Goal: Information Seeking & Learning: Find specific page/section

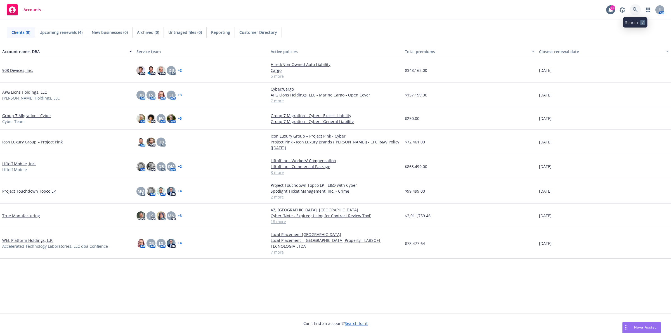
click at [634, 11] on icon at bounding box center [635, 9] width 5 height 5
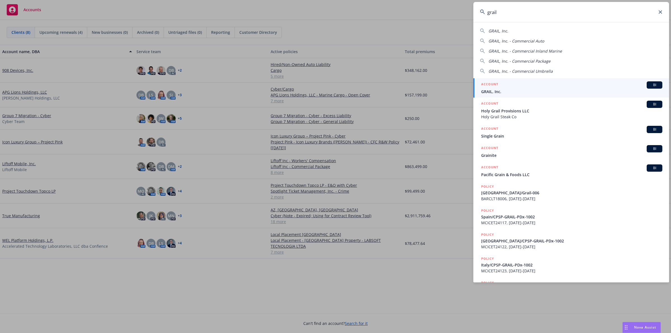
type input "grail"
click at [544, 84] on div "ACCOUNT BI" at bounding box center [571, 84] width 181 height 7
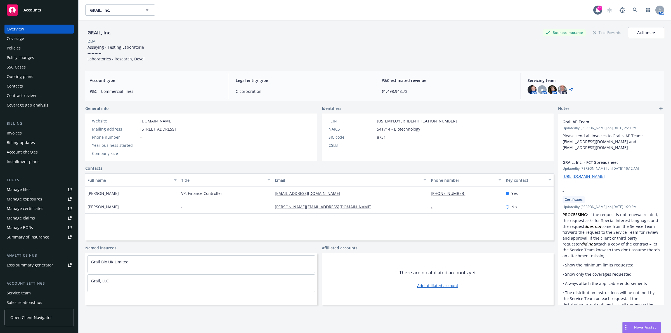
click at [23, 46] on div "Policies" at bounding box center [39, 48] width 65 height 9
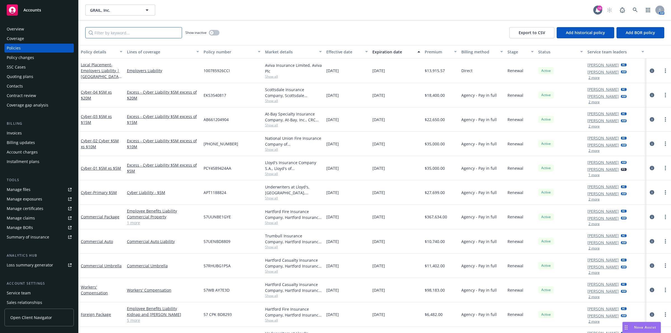
click at [161, 35] on input "Filter by keyword..." at bounding box center [133, 32] width 97 height 11
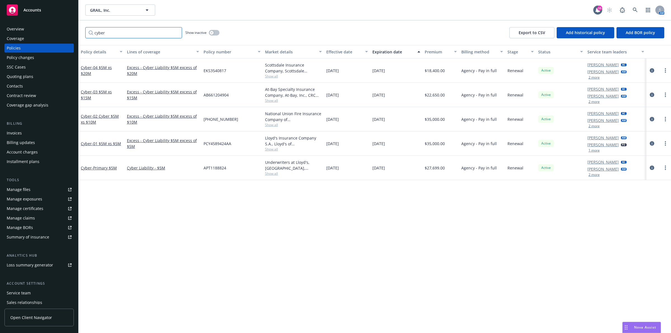
type input "cyber"
click at [360, 213] on div "Policy details Lines of coverage Policy number Market details Effective date Ex…" at bounding box center [375, 189] width 593 height 288
click at [469, 202] on div "Policy details Lines of coverage Policy number Market details Effective date Ex…" at bounding box center [375, 189] width 593 height 288
click at [23, 30] on div "Overview" at bounding box center [15, 29] width 17 height 9
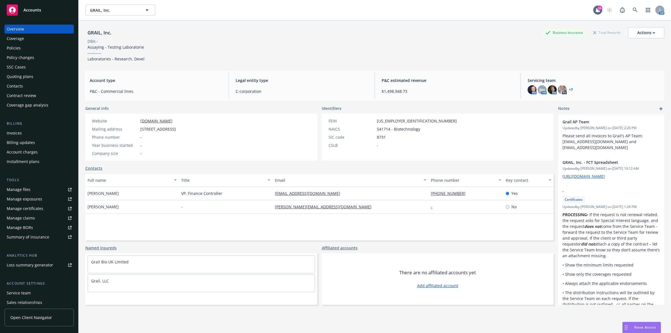
click at [25, 48] on div "Policies" at bounding box center [39, 48] width 65 height 9
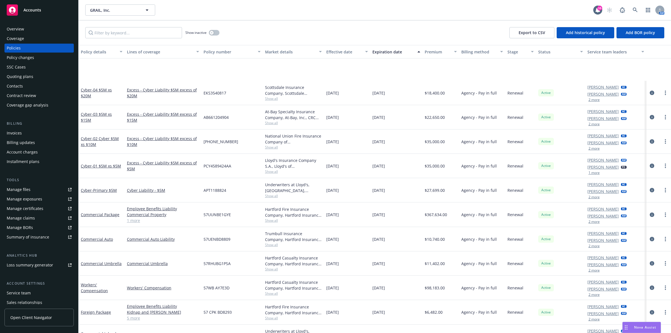
scroll to position [70, 0]
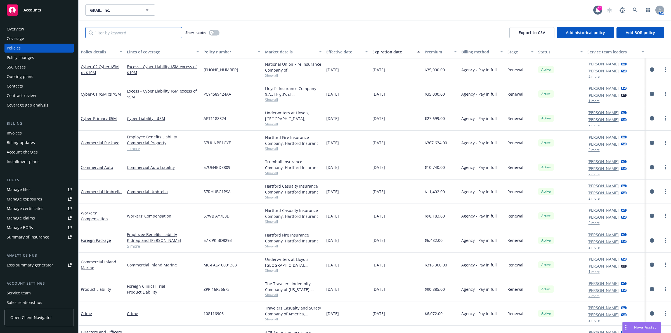
click at [126, 31] on input "Filter by keyword..." at bounding box center [133, 32] width 97 height 11
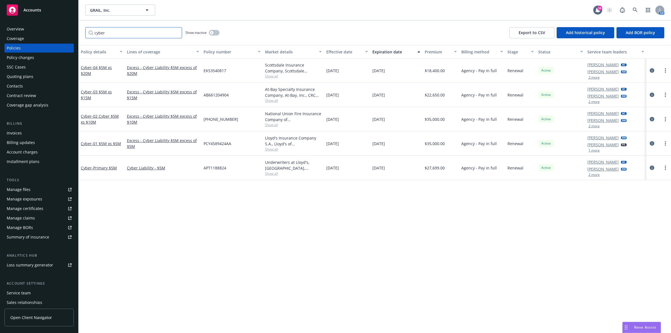
scroll to position [0, 0]
type input "cyber"
click at [109, 170] on span "- Primary $5M" at bounding box center [104, 167] width 25 height 5
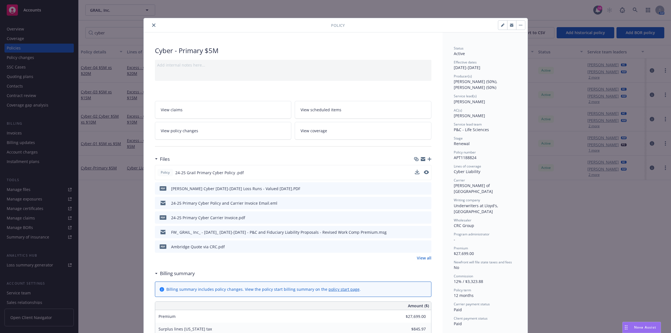
click at [426, 174] on div "Policy 24-25 Grail Primary Cyber Policy .pdf" at bounding box center [293, 172] width 277 height 15
click at [424, 174] on icon "preview file" at bounding box center [425, 172] width 5 height 4
click at [152, 27] on icon "close" at bounding box center [153, 24] width 3 height 3
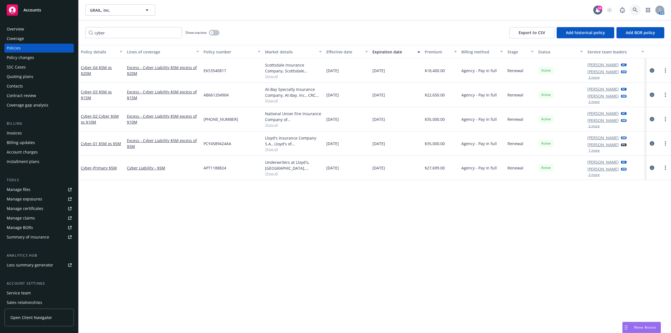
click at [631, 10] on link at bounding box center [635, 9] width 11 height 11
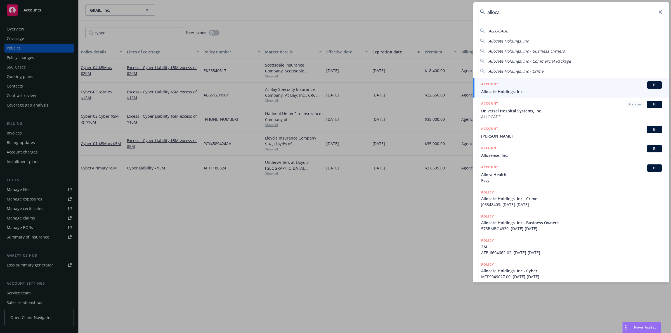
type input "alloca"
click at [540, 86] on div "ACCOUNT BI" at bounding box center [571, 84] width 181 height 7
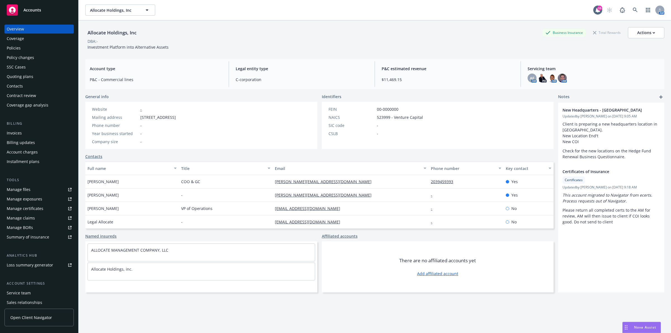
click at [178, 108] on div "Website -" at bounding box center [134, 109] width 88 height 6
click at [176, 118] on span "502 Waverley Street, Suite 2, Palo Alto, CA, 94301" at bounding box center [158, 117] width 36 height 6
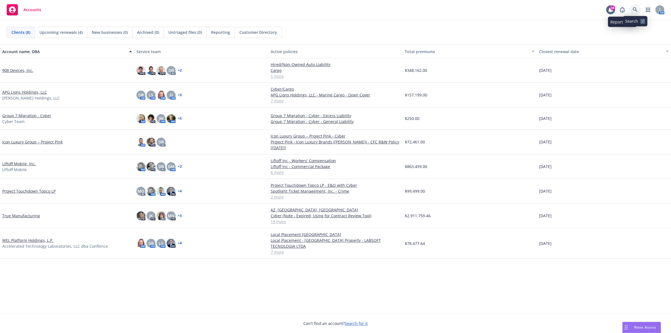
click at [632, 12] on link at bounding box center [635, 9] width 11 height 11
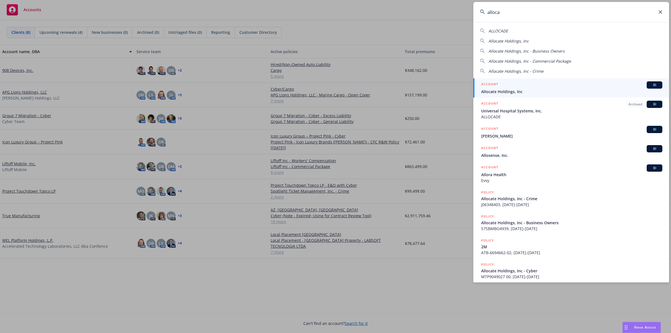
type input "alloca"
click at [556, 91] on span "Allocate Holdings, Inc" at bounding box center [571, 92] width 181 height 6
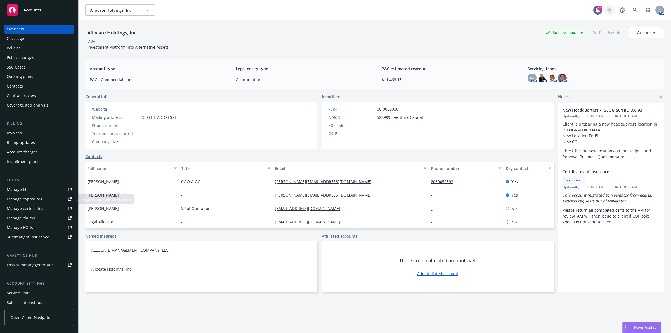
scroll to position [2, 0]
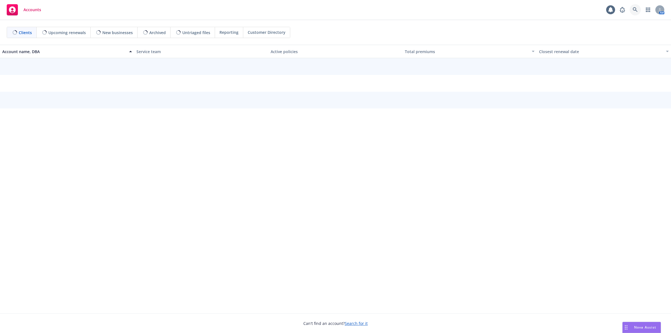
click at [634, 11] on icon at bounding box center [635, 9] width 5 height 5
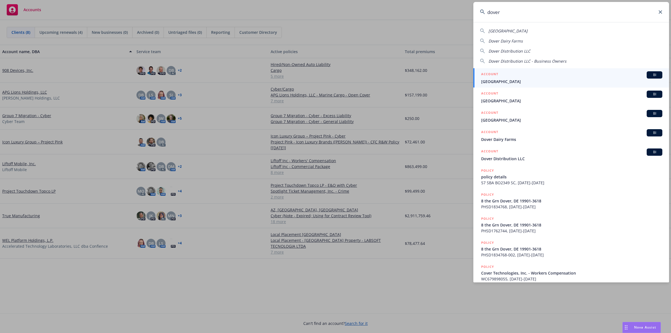
type input "dover"
drag, startPoint x: 245, startPoint y: 284, endPoint x: 243, endPoint y: 281, distance: 3.6
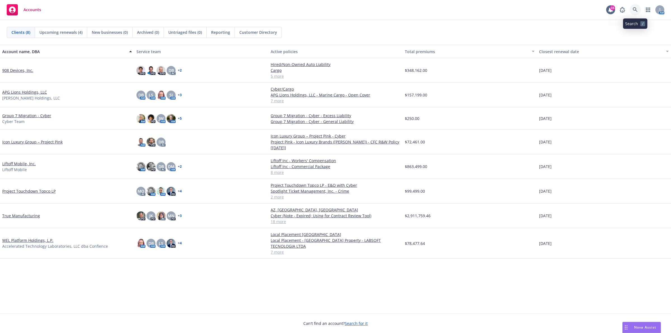
click at [632, 6] on link at bounding box center [635, 9] width 11 height 11
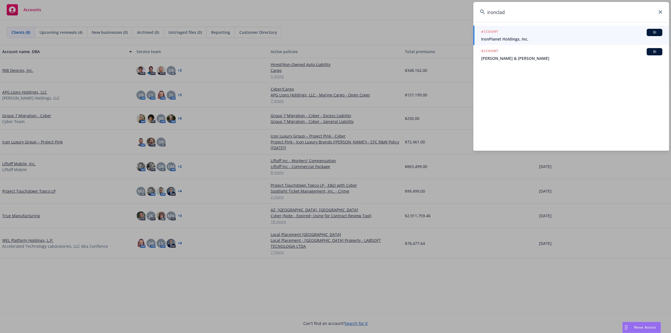
drag, startPoint x: 565, startPoint y: 15, endPoint x: 456, endPoint y: 18, distance: 109.1
click at [456, 18] on div "ironclad ACCOUNT BI IronPlanet Holdings, Inc. ACCOUNT BI Ronlad & Kay Palmer" at bounding box center [335, 166] width 671 height 333
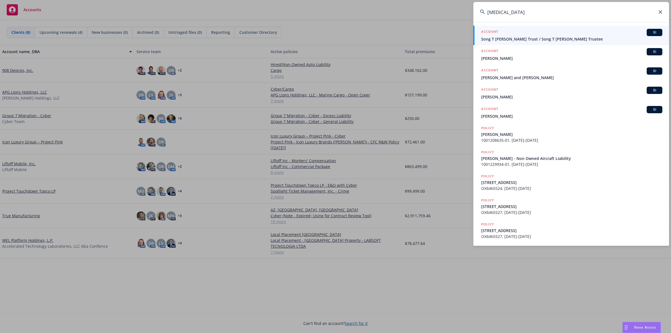
click at [545, 13] on input "squint" at bounding box center [572, 12] width 196 height 20
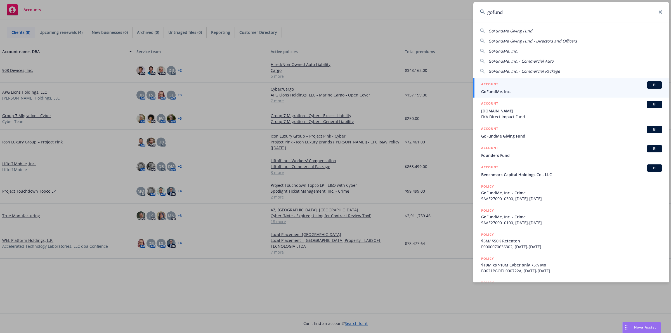
type input "gofund"
click at [541, 90] on span "GoFundMe, Inc." at bounding box center [571, 92] width 181 height 6
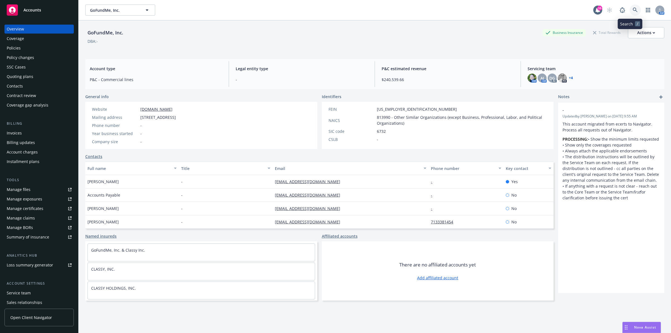
click at [634, 7] on link at bounding box center [635, 9] width 11 height 11
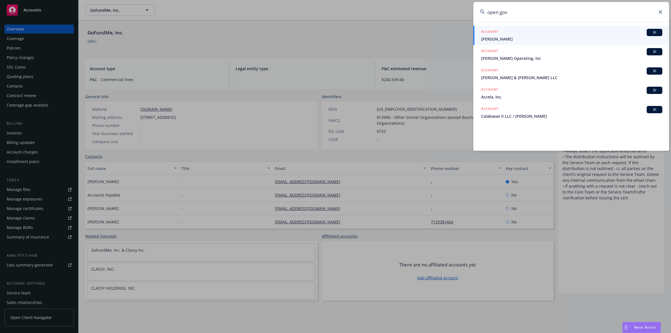
type input "open gov"
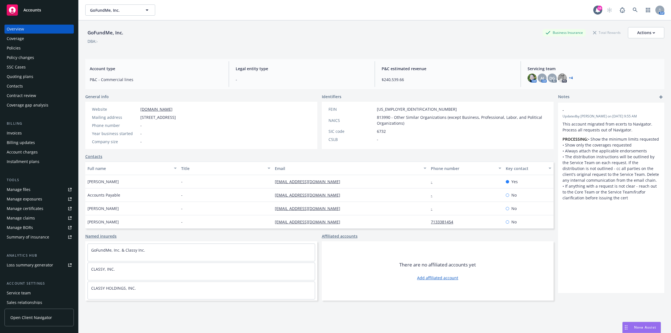
click at [42, 29] on div "Overview" at bounding box center [39, 29] width 65 height 9
click at [634, 9] on link at bounding box center [635, 9] width 11 height 11
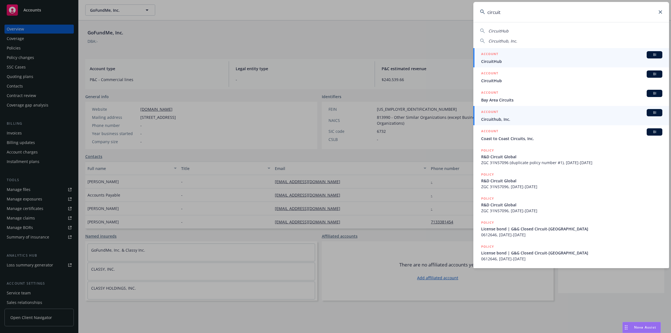
type input "circuit"
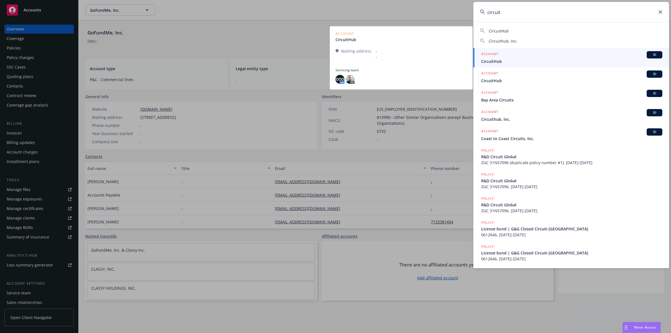
click at [540, 56] on div "ACCOUNT BI" at bounding box center [571, 54] width 181 height 7
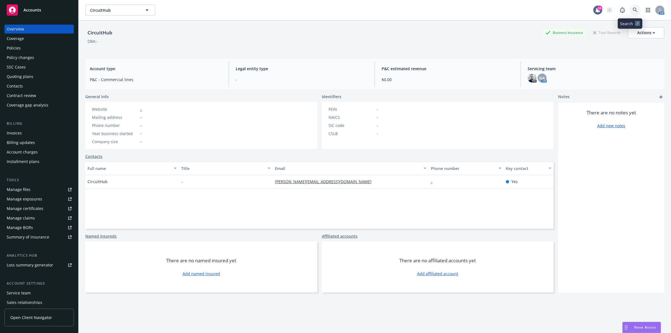
click at [633, 8] on icon at bounding box center [635, 10] width 5 height 5
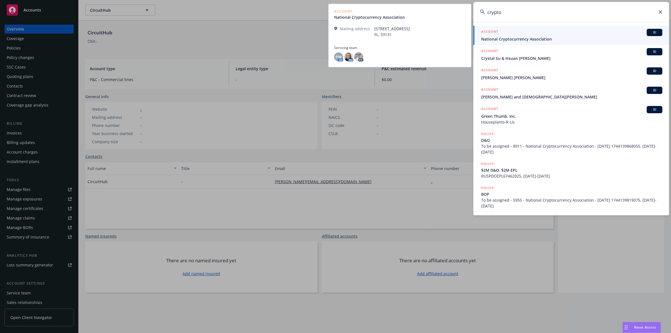
type input "crypto"
click at [553, 30] on div "ACCOUNT BI" at bounding box center [571, 32] width 181 height 7
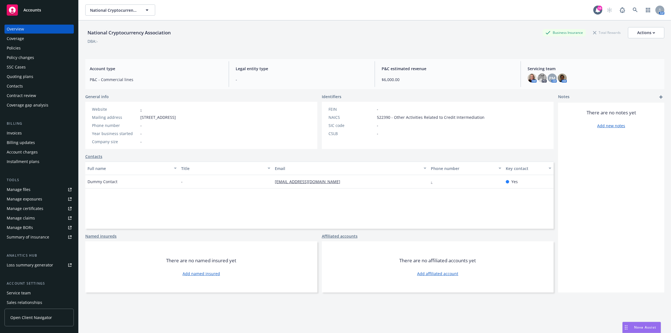
click at [38, 48] on div "Policies" at bounding box center [39, 48] width 65 height 9
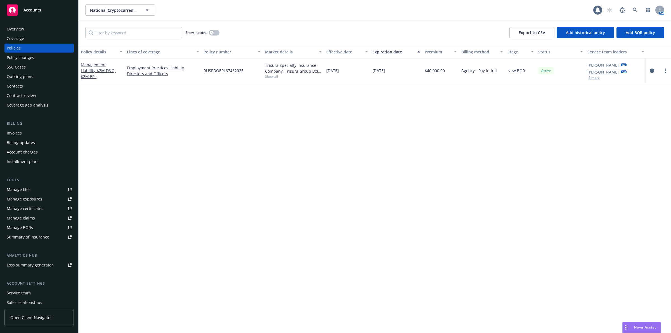
click at [42, 25] on div "Overview" at bounding box center [39, 29] width 65 height 9
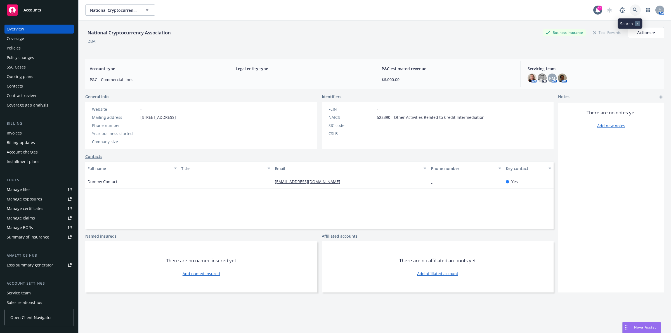
click at [633, 8] on icon at bounding box center [635, 10] width 5 height 5
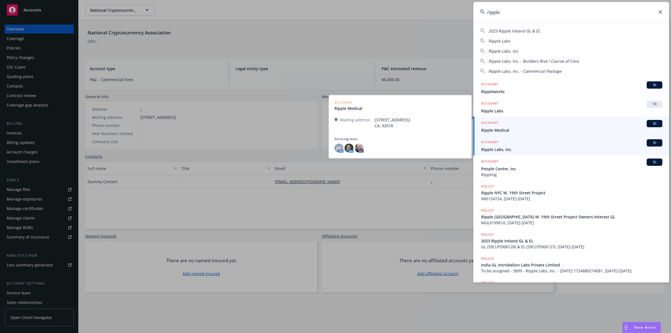
type input "ripple"
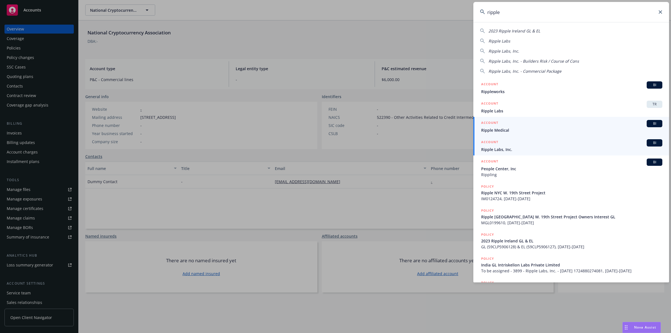
click at [519, 147] on span "Ripple Labs, Inc." at bounding box center [571, 150] width 181 height 6
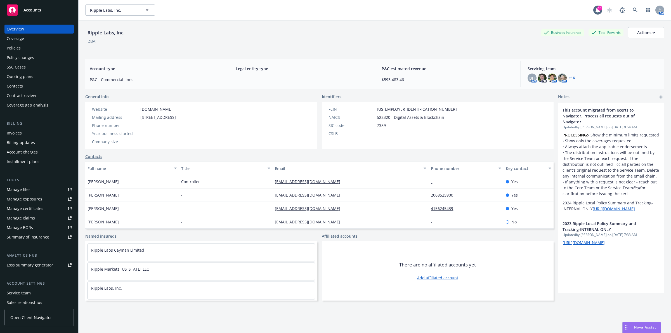
click at [171, 109] on link "www.ripplelabs.com" at bounding box center [156, 109] width 32 height 5
drag, startPoint x: 374, startPoint y: 116, endPoint x: 439, endPoint y: 114, distance: 64.6
click at [439, 114] on span "522320 - Digital Assets & Blockchain" at bounding box center [410, 117] width 67 height 6
copy span "522320 - Digital Assets & Blockchain"
click at [634, 11] on link at bounding box center [635, 9] width 11 height 11
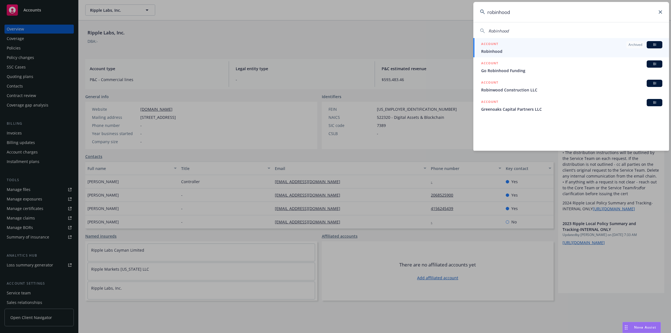
type input "robinhood"
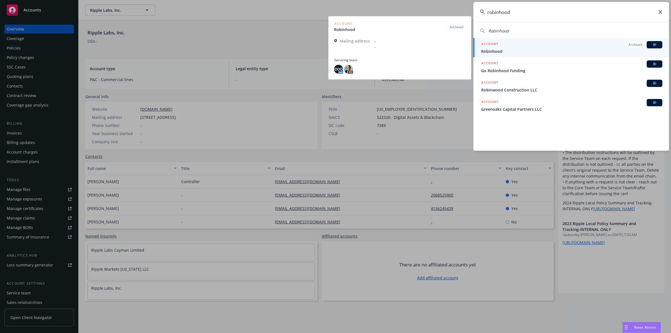
click at [552, 53] on span "Robinhood" at bounding box center [571, 51] width 181 height 6
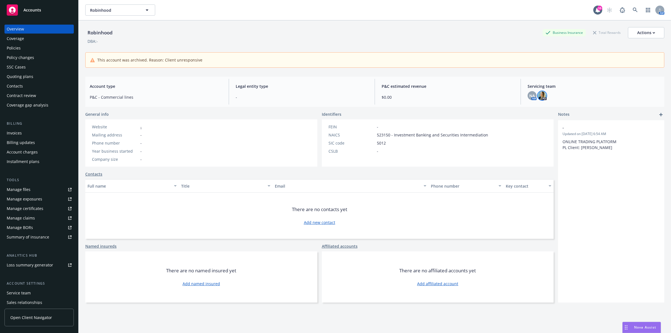
click at [538, 96] on img at bounding box center [542, 95] width 9 height 9
click at [500, 91] on div "P&C estimated revenue $0.00" at bounding box center [447, 92] width 141 height 26
drag, startPoint x: 48, startPoint y: 31, endPoint x: 36, endPoint y: 24, distance: 13.8
click at [48, 30] on div "Overview" at bounding box center [39, 29] width 65 height 9
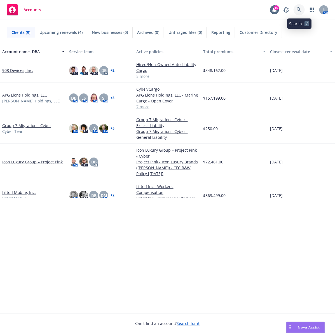
click at [303, 12] on link at bounding box center [298, 9] width 11 height 11
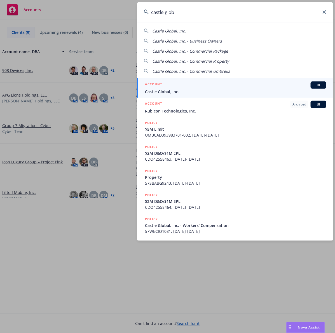
type input "castle glob"
click at [195, 93] on span "Castle Global, Inc." at bounding box center [235, 92] width 181 height 6
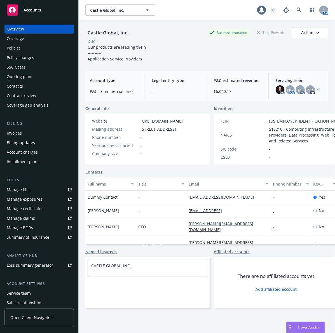
click at [43, 45] on div "Policies" at bounding box center [39, 48] width 65 height 9
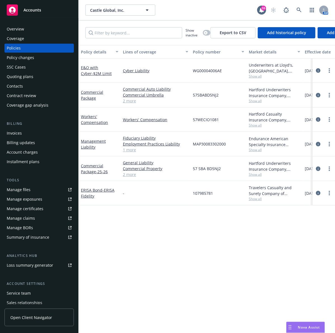
click at [42, 23] on div "Overview Coverage Policies Policy changes SSC Cases Quoting plans Contacts Cont…" at bounding box center [39, 175] width 78 height 315
click at [42, 29] on div "Overview" at bounding box center [39, 29] width 65 height 9
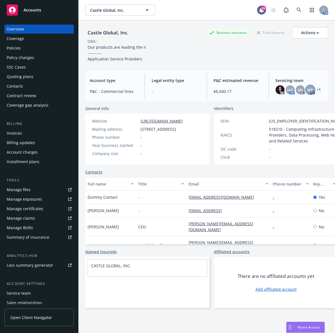
click at [307, 90] on span "NP" at bounding box center [310, 90] width 6 height 6
click at [317, 91] on link "+ 1" at bounding box center [319, 89] width 4 height 3
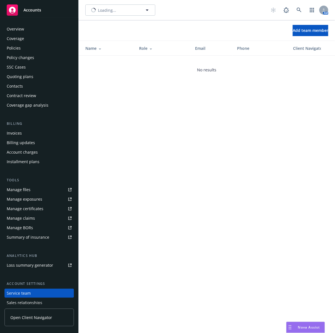
scroll to position [31, 0]
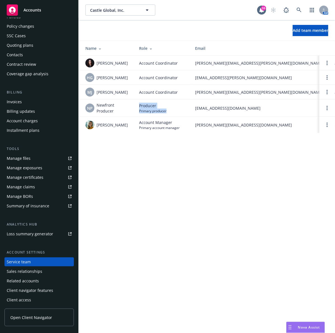
drag, startPoint x: 171, startPoint y: 112, endPoint x: 131, endPoint y: 109, distance: 40.2
click at [131, 109] on tr "NP Newfront Producer Producer Primary producer [EMAIL_ADDRESS][DOMAIN_NAME] Vis…" at bounding box center [301, 107] width 444 height 17
click at [170, 212] on div "Castle Global, Inc. Castle Global, Inc. 16 AM Add team member Name Role Email P…" at bounding box center [207, 166] width 256 height 333
drag, startPoint x: 118, startPoint y: 128, endPoint x: 92, endPoint y: 126, distance: 26.3
click at [92, 126] on div "[PERSON_NAME]" at bounding box center [107, 124] width 45 height 9
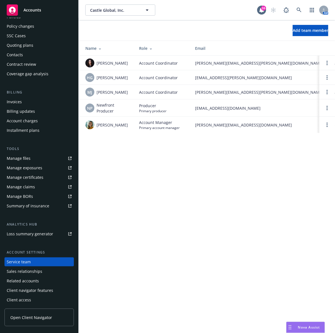
click at [122, 160] on div "Castle Global, Inc. Castle Global, Inc. 16 AM Add team member Name Role Email P…" at bounding box center [207, 166] width 256 height 333
click at [146, 223] on div "Castle Global, Inc. Castle Global, Inc. 16 AM Add team member Name Role Email P…" at bounding box center [207, 166] width 256 height 333
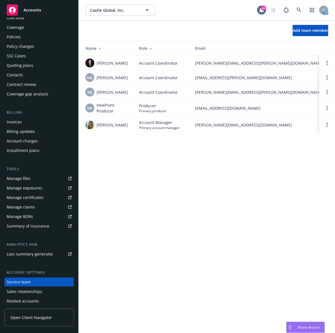
scroll to position [0, 0]
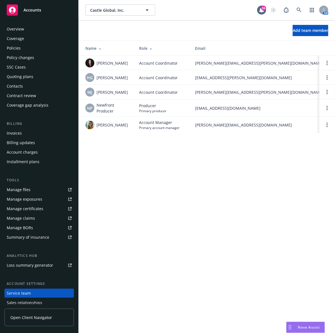
click at [31, 32] on div "Overview" at bounding box center [39, 29] width 65 height 9
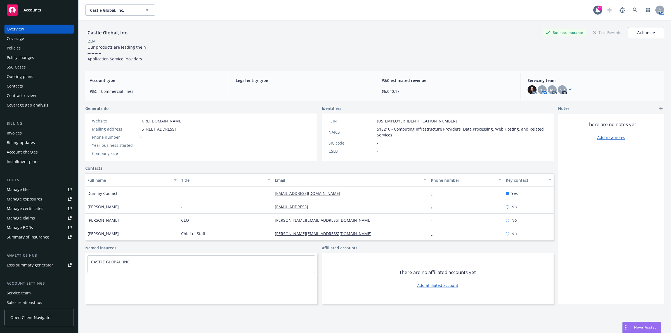
click at [335, 25] on div "Castle Global, Inc. Business Insurance Total Rewards Actions DBA: - Our product…" at bounding box center [374, 43] width 579 height 46
click at [335, 11] on icon at bounding box center [635, 10] width 5 height 5
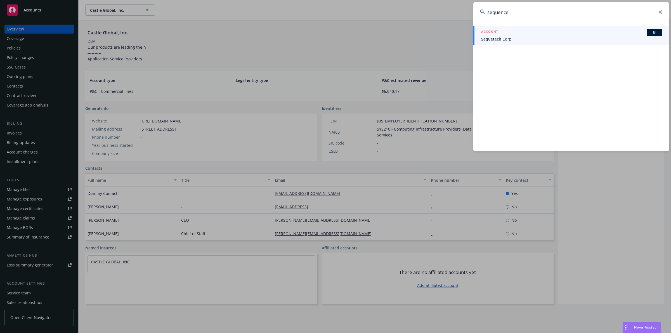
type input "sequence"
click at [335, 37] on span "Sequetech Corp" at bounding box center [571, 39] width 181 height 6
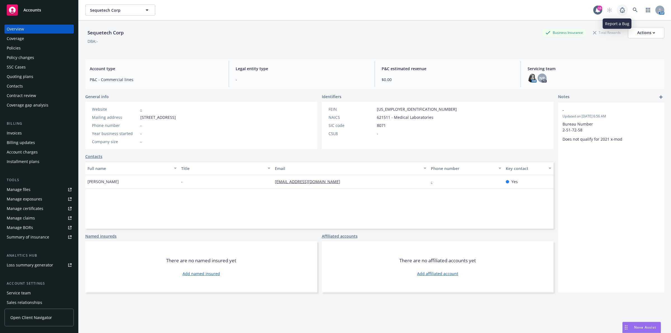
click at [335, 15] on link at bounding box center [622, 9] width 11 height 11
click at [335, 10] on icon at bounding box center [635, 10] width 5 height 5
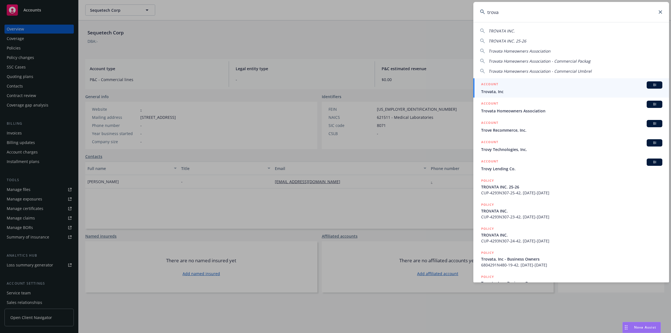
type input "trova"
click at [335, 89] on span "Trovata, Inc" at bounding box center [571, 92] width 181 height 6
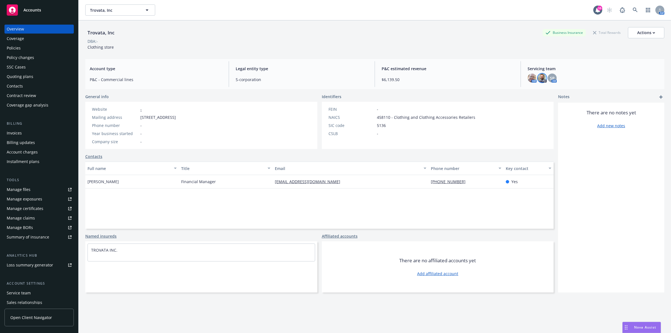
click at [335, 82] on img at bounding box center [542, 78] width 9 height 9
click at [335, 60] on div "Account type P&C - Commercial lines Legal entity type S-corporation P&C estimat…" at bounding box center [374, 74] width 579 height 30
click at [335, 11] on div "AM" at bounding box center [634, 9] width 60 height 11
click at [335, 11] on span at bounding box center [635, 9] width 11 height 11
click at [335, 11] on icon at bounding box center [635, 10] width 5 height 5
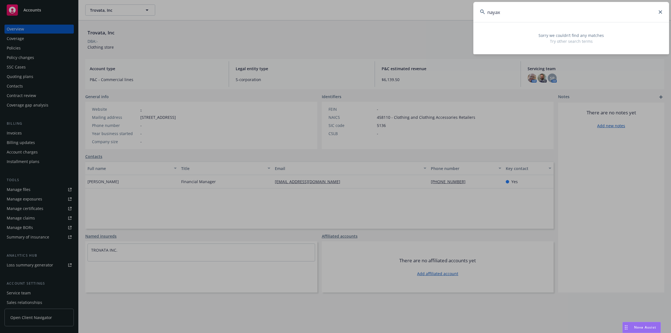
click at [335, 7] on input "nayax" at bounding box center [572, 12] width 196 height 20
click at [335, 13] on input "nayax" at bounding box center [572, 12] width 196 height 20
click at [335, 20] on input "[DOMAIN_NAME]" at bounding box center [572, 12] width 196 height 20
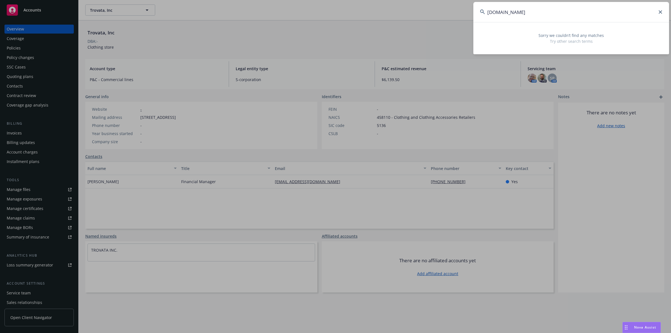
click at [335, 20] on input "[DOMAIN_NAME]" at bounding box center [572, 12] width 196 height 20
click at [335, 20] on div "everbridge Sorry we couldn’t find any matches Try other search terms" at bounding box center [572, 28] width 196 height 52
click at [335, 17] on input "everbridge" at bounding box center [572, 12] width 196 height 20
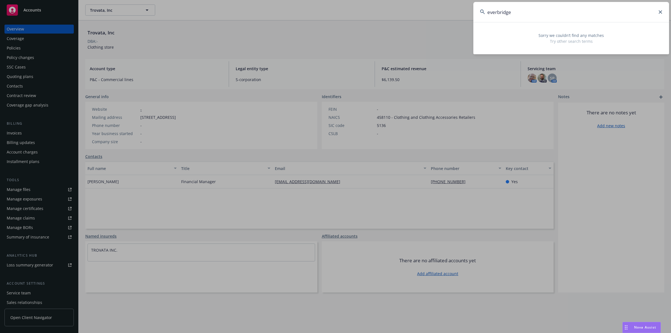
click at [335, 17] on input "everbridge" at bounding box center [572, 12] width 196 height 20
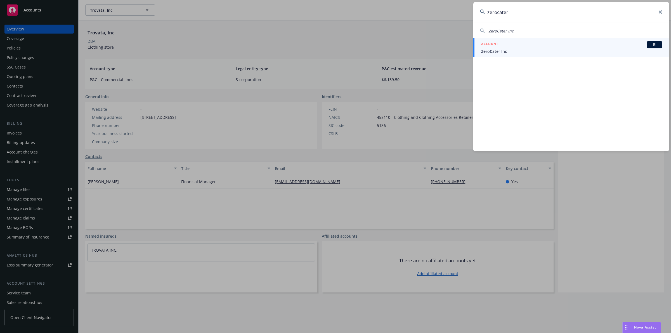
type input "zerocater"
click at [335, 49] on span "ZeroCater Inc" at bounding box center [571, 51] width 181 height 6
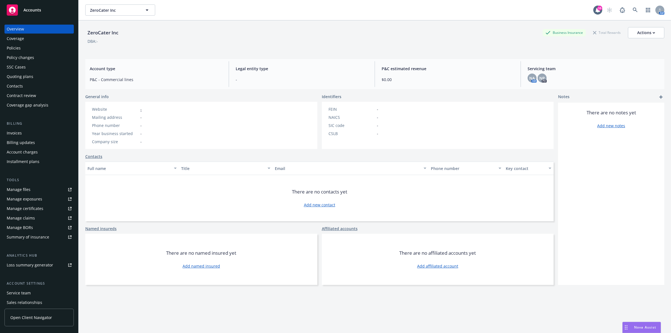
click at [44, 32] on div "Overview" at bounding box center [39, 29] width 65 height 9
click at [335, 9] on link at bounding box center [635, 9] width 11 height 11
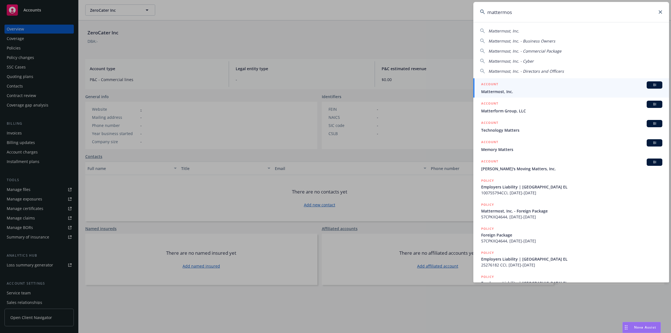
click at [335, 19] on input "mattermos" at bounding box center [572, 12] width 196 height 20
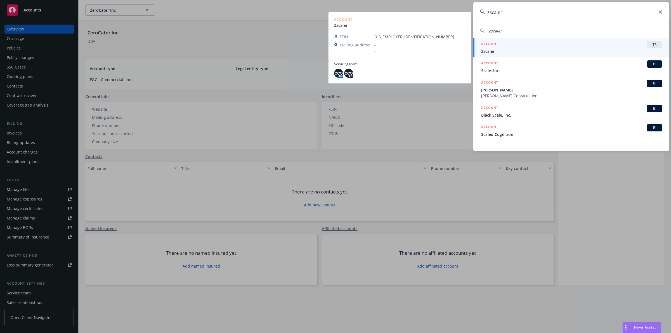
type input "zscaler"
click at [335, 51] on span "Zscaler" at bounding box center [571, 51] width 181 height 6
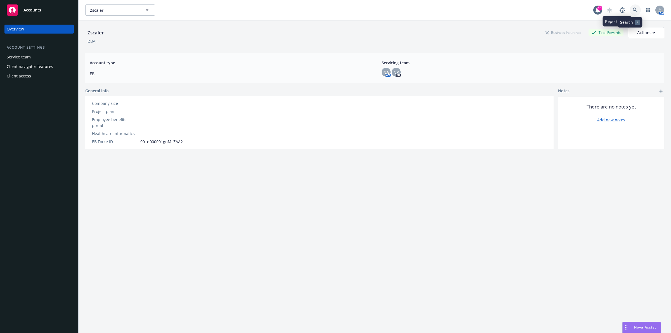
click at [335, 8] on link at bounding box center [635, 9] width 11 height 11
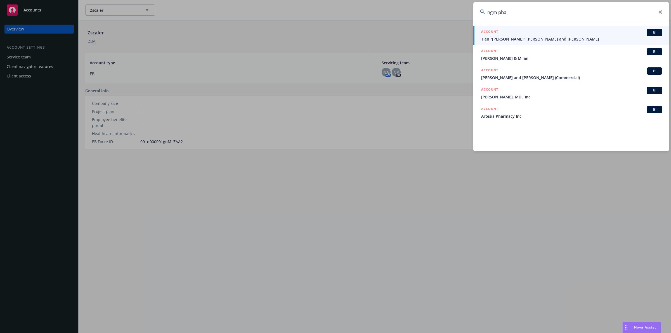
click at [335, 10] on input "ngm pha" at bounding box center [572, 12] width 196 height 20
click at [335, 3] on input "ngm bio" at bounding box center [572, 12] width 196 height 20
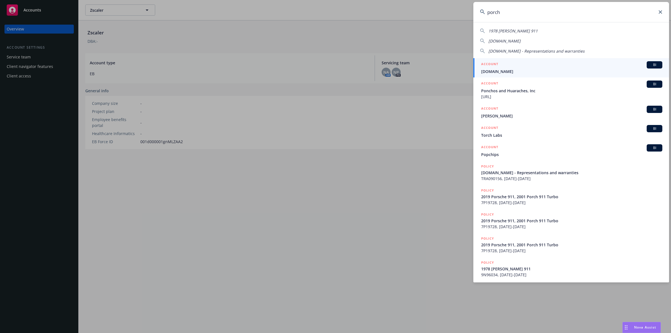
type input "porch"
click at [335, 68] on div "ACCOUNT BI" at bounding box center [571, 64] width 181 height 7
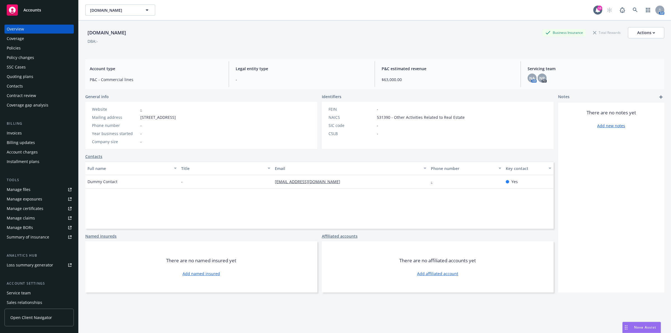
click at [24, 46] on div "Policies" at bounding box center [39, 48] width 65 height 9
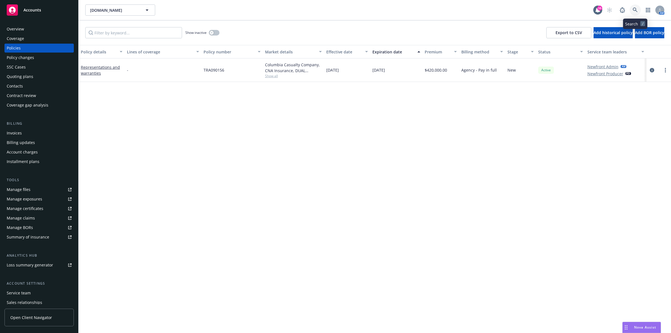
click at [335, 7] on link at bounding box center [635, 9] width 11 height 11
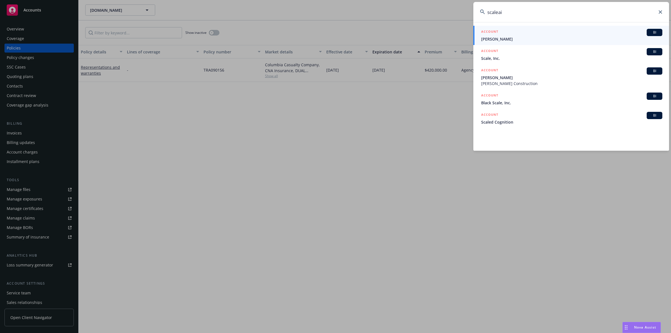
click at [335, 10] on input "scaleai" at bounding box center [572, 12] width 196 height 20
click at [335, 11] on input "vumedi" at bounding box center [572, 12] width 196 height 20
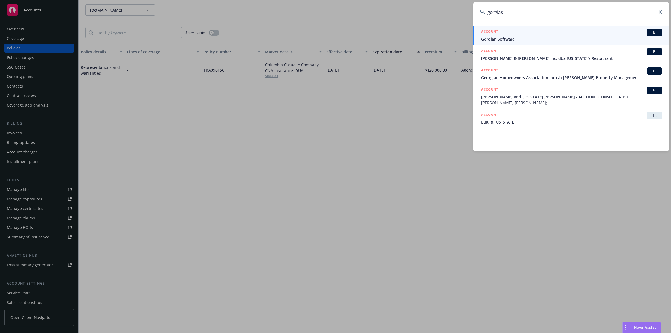
type input "gorgias"
click at [335, 32] on div "ACCOUNT BI" at bounding box center [571, 32] width 181 height 7
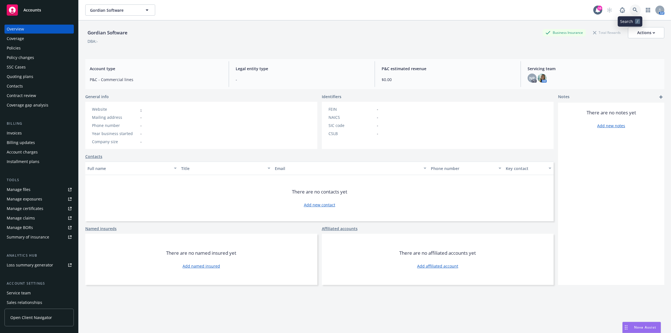
click at [335, 11] on link at bounding box center [635, 9] width 11 height 11
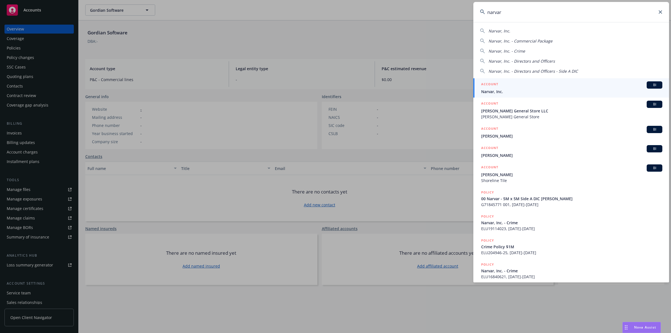
type input "narvar"
click at [335, 97] on link "ACCOUNT BI Narvar, Inc." at bounding box center [572, 87] width 196 height 19
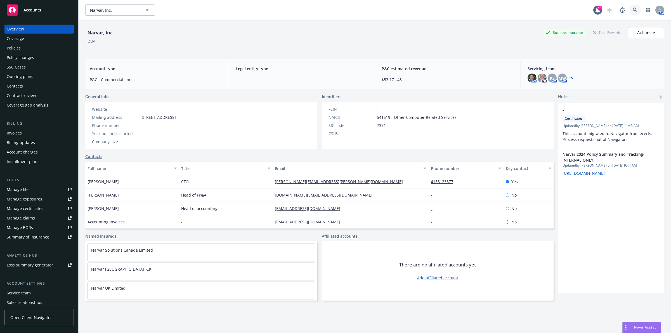
click at [335, 8] on icon at bounding box center [635, 10] width 5 height 5
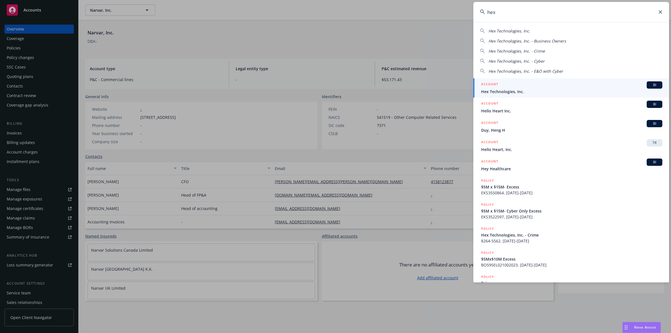
type input "hex"
click at [335, 83] on div "ACCOUNT BI" at bounding box center [571, 84] width 181 height 7
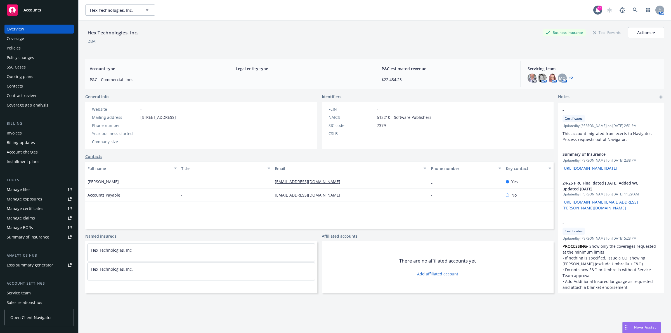
drag, startPoint x: 580, startPoint y: 85, endPoint x: 467, endPoint y: 98, distance: 113.1
drag, startPoint x: 467, startPoint y: 98, endPoint x: 465, endPoint y: 47, distance: 51.3
click at [335, 47] on div "Hex Technologies, Inc. Business Insurance Total Rewards Actions DBA: -" at bounding box center [374, 38] width 579 height 23
click at [27, 51] on div "Policies" at bounding box center [39, 48] width 65 height 9
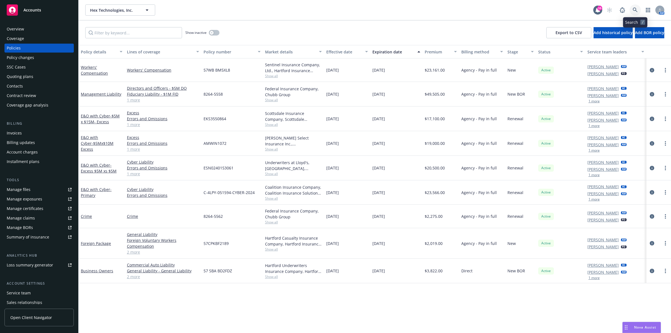
click at [335, 10] on link at bounding box center [635, 9] width 11 height 11
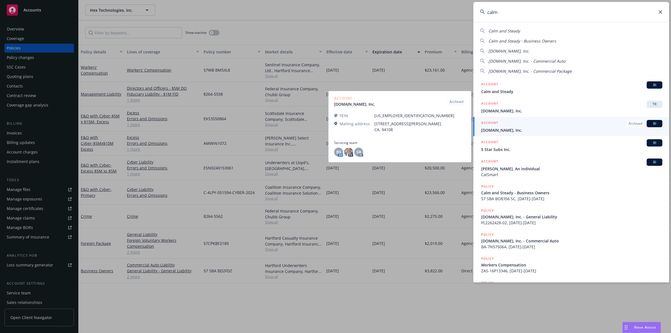
type input "calm"
click at [335, 128] on span "[DOMAIN_NAME], Inc." at bounding box center [571, 130] width 181 height 6
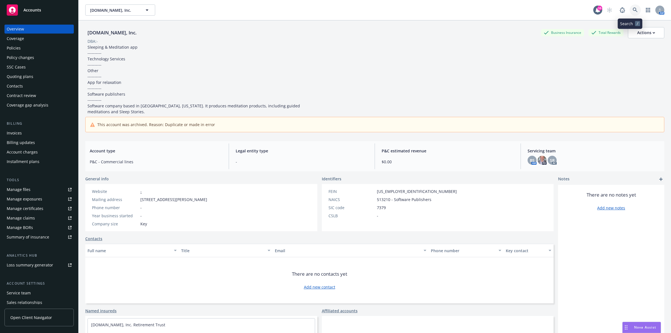
click at [335, 9] on link at bounding box center [635, 9] width 11 height 11
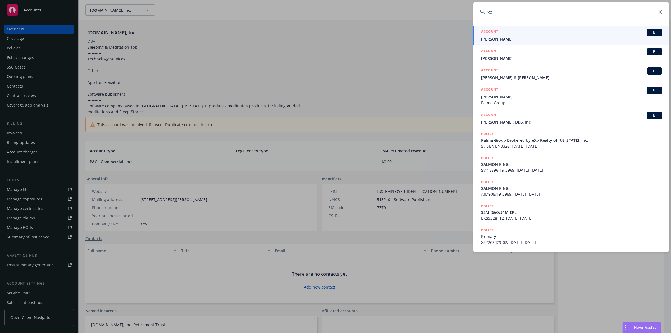
type input "x"
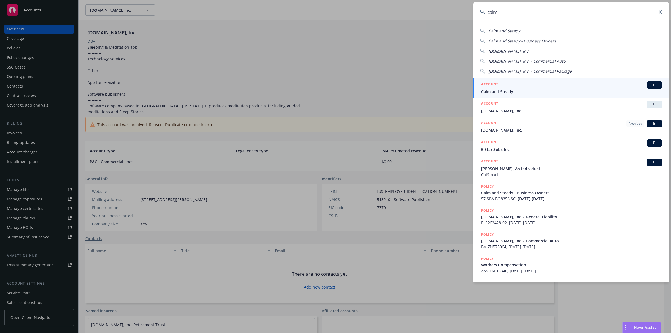
type input "calm"
click at [335, 83] on div "ACCOUNT BI" at bounding box center [571, 84] width 181 height 7
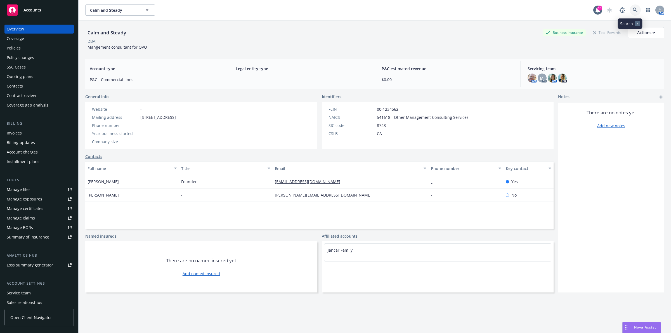
click at [335, 9] on icon at bounding box center [635, 10] width 5 height 5
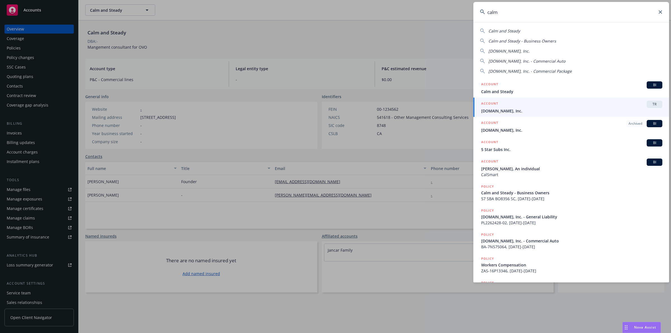
type input "calm"
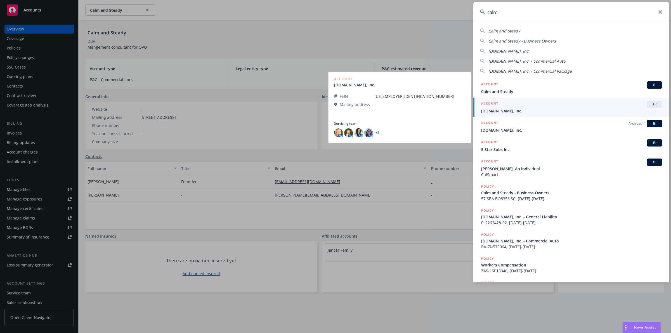
click at [335, 105] on div "ACCOUNT TR" at bounding box center [571, 104] width 181 height 7
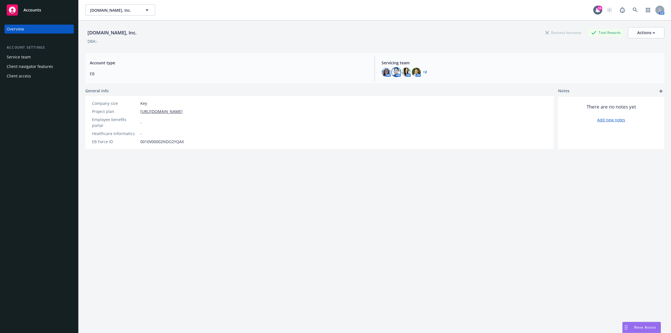
click at [335, 71] on img at bounding box center [396, 72] width 9 height 9
click at [335, 70] on img at bounding box center [406, 72] width 9 height 9
click at [335, 71] on img at bounding box center [416, 72] width 9 height 9
click at [239, 62] on span "Account type" at bounding box center [229, 63] width 278 height 6
click at [335, 6] on link at bounding box center [635, 9] width 11 height 11
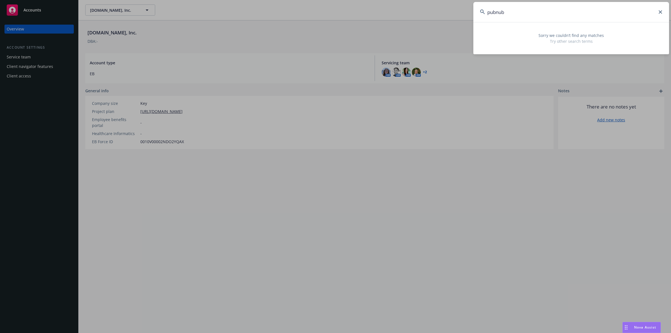
click at [335, 21] on input "pubnub" at bounding box center [572, 12] width 196 height 20
click at [335, 20] on input "pubnub" at bounding box center [572, 12] width 196 height 20
click at [335, 19] on input "pubnub" at bounding box center [572, 12] width 196 height 20
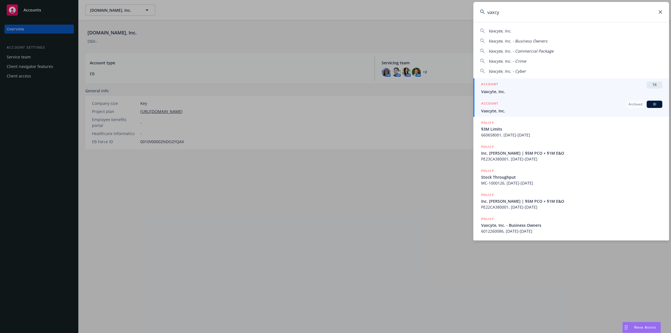
type input "vaxcy"
click at [335, 108] on span "Vaxcyte, Inc." at bounding box center [571, 111] width 181 height 6
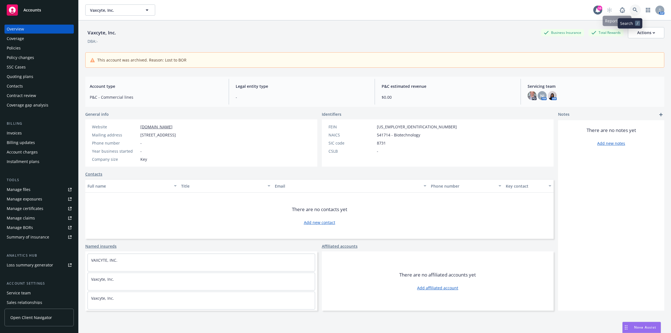
click at [335, 13] on link at bounding box center [635, 9] width 11 height 11
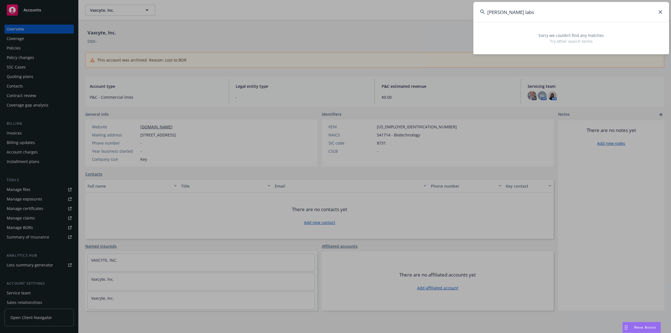
click at [335, 15] on input "[PERSON_NAME] labs" at bounding box center [572, 12] width 196 height 20
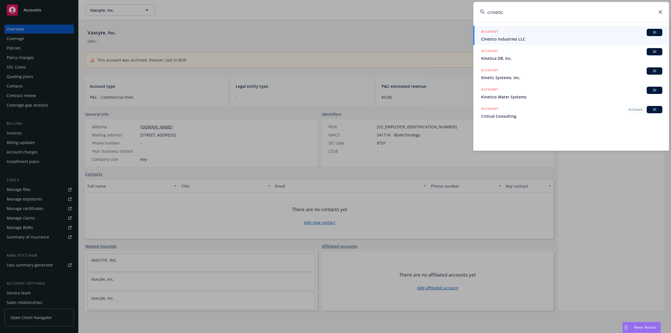
drag, startPoint x: 550, startPoint y: 14, endPoint x: 406, endPoint y: 9, distance: 144.1
click at [335, 14] on div "crinetic ACCOUNT BI Cinetico Industries LLC ACCOUNT BI Kinetica DB, Inc. ACCOUN…" at bounding box center [335, 166] width 671 height 333
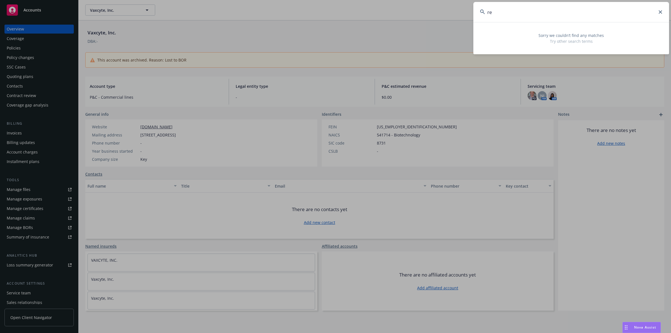
type input "r"
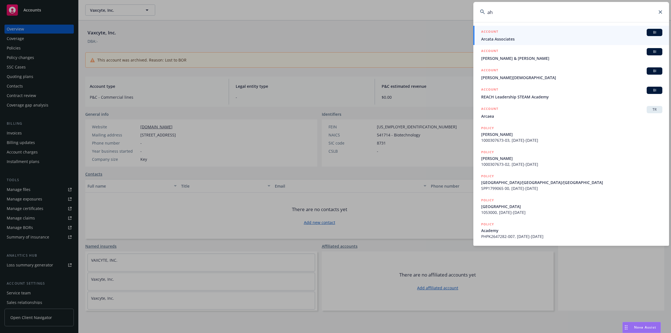
type input "a"
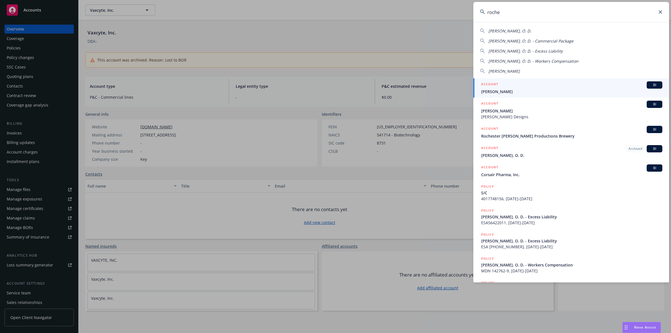
type input "roche"
